Goal: Find contact information: Find contact information

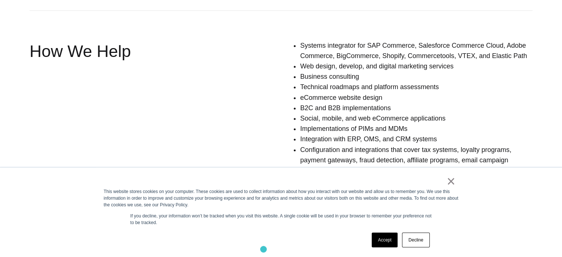
scroll to position [517, 0]
click at [451, 184] on link "×" at bounding box center [451, 181] width 9 height 7
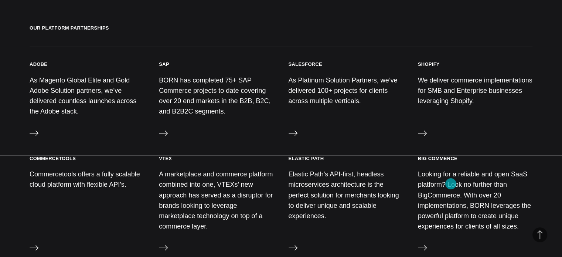
scroll to position [767, 0]
click at [422, 132] on icon at bounding box center [422, 132] width 9 height 5
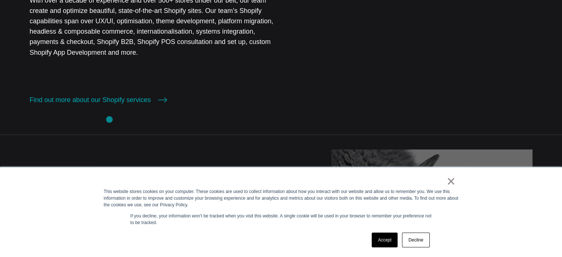
scroll to position [449, 0]
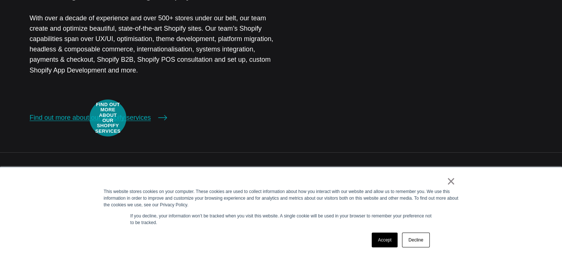
click at [108, 118] on link "Find out more about our Shopify services" at bounding box center [98, 117] width 137 height 10
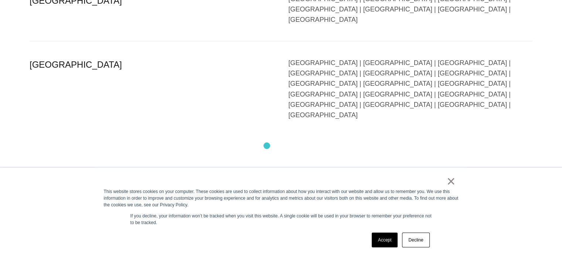
scroll to position [1705, 0]
